Goal: Task Accomplishment & Management: Complete application form

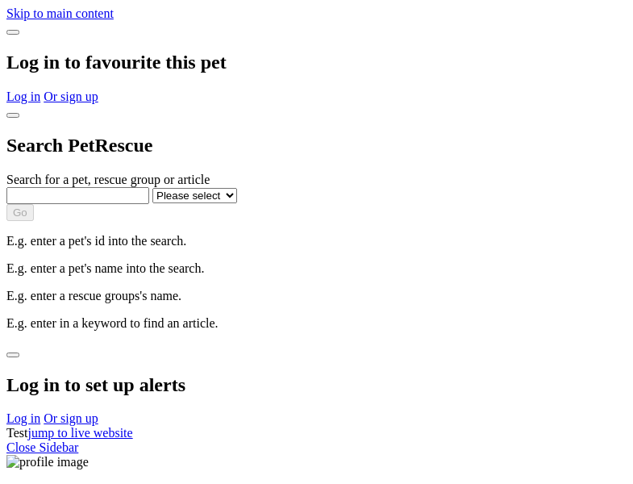
select select
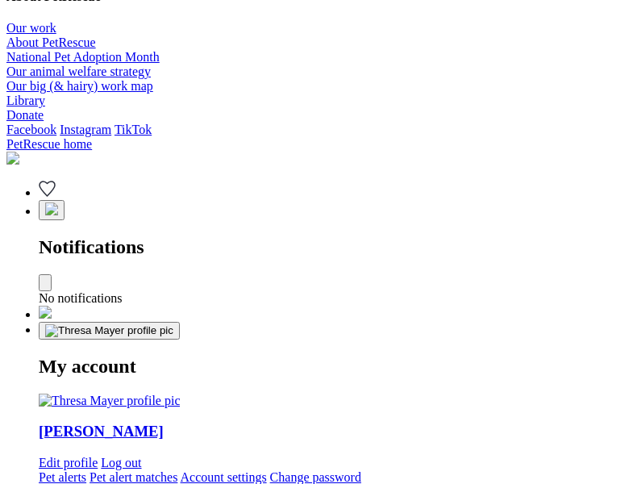
type input "Corgi"
select select "844268919"
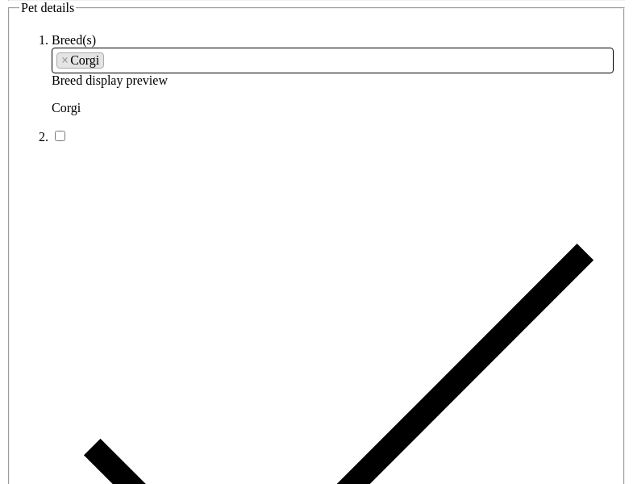
type input "phoenix22, [GEOGRAPHIC_DATA], 7000"
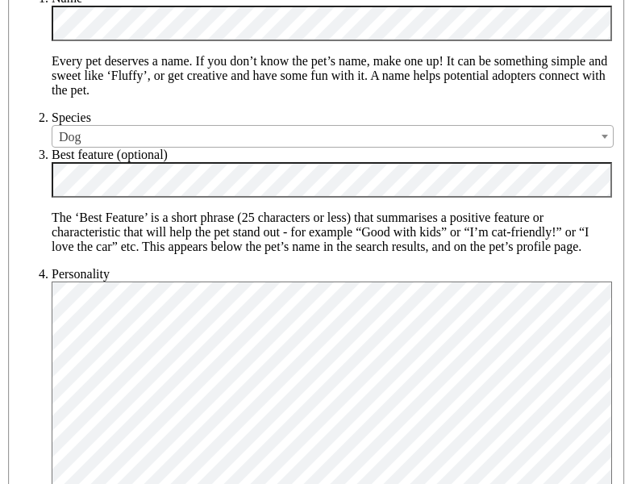
type input "14FEO934M45O193"
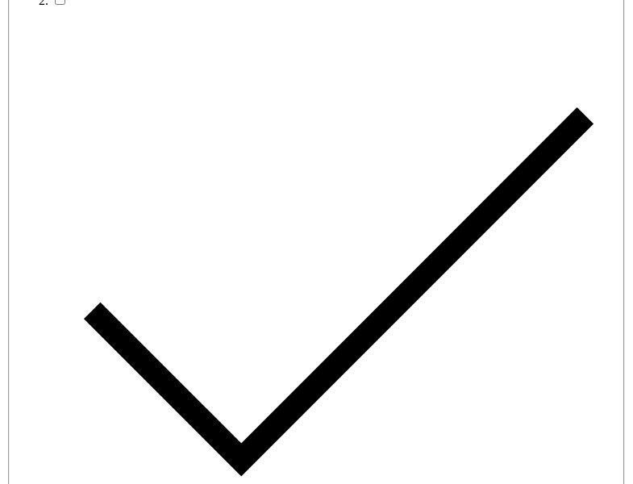
radio input "true"
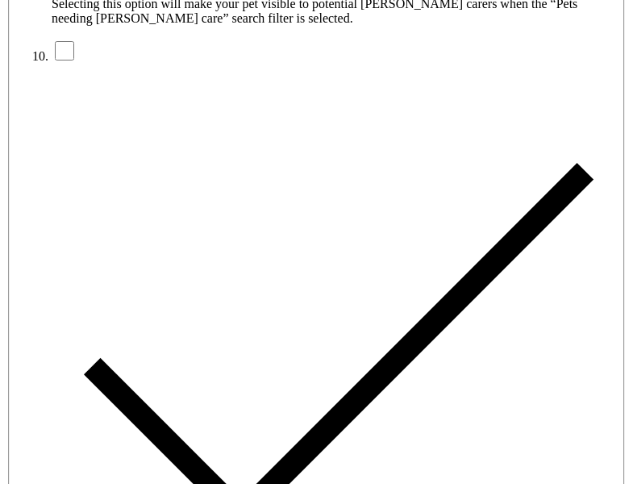
type input "Please wait..."
